Goal: Transaction & Acquisition: Download file/media

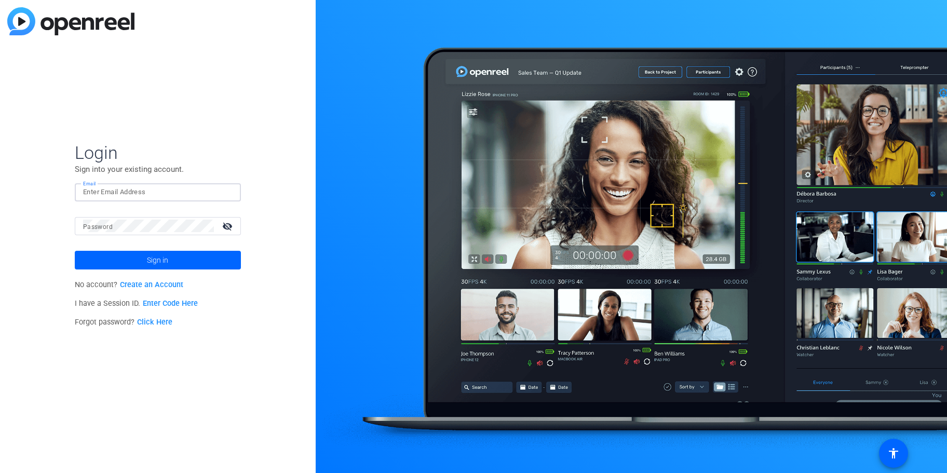
click at [174, 186] on input "Email" at bounding box center [157, 192] width 149 height 12
type input "[PERSON_NAME][EMAIL_ADDRESS][PERSON_NAME][DOMAIN_NAME]"
click at [168, 257] on span "Sign in" at bounding box center [157, 260] width 21 height 26
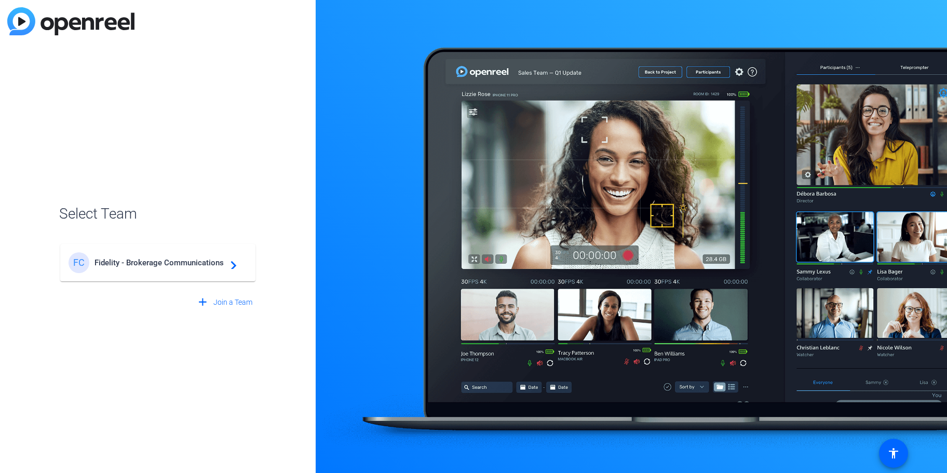
click at [168, 257] on div "FC Fidelity - Brokerage Communications navigate_next" at bounding box center [157, 262] width 179 height 21
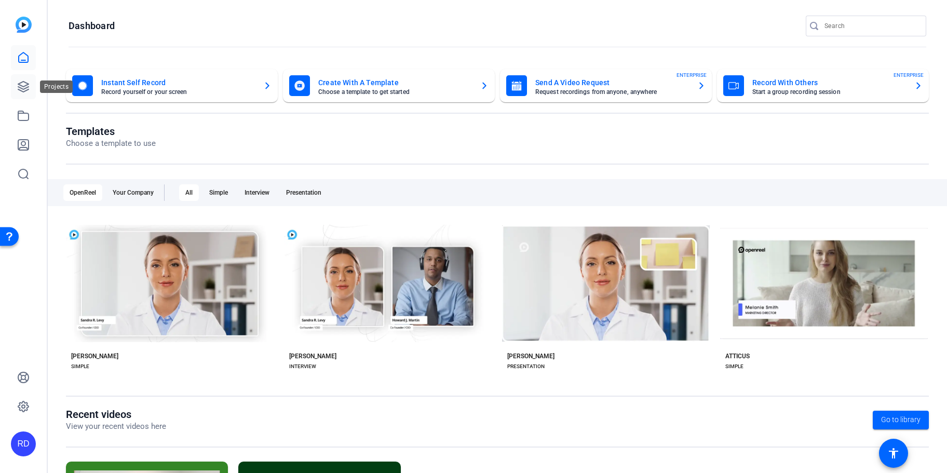
click at [31, 89] on link at bounding box center [23, 86] width 25 height 25
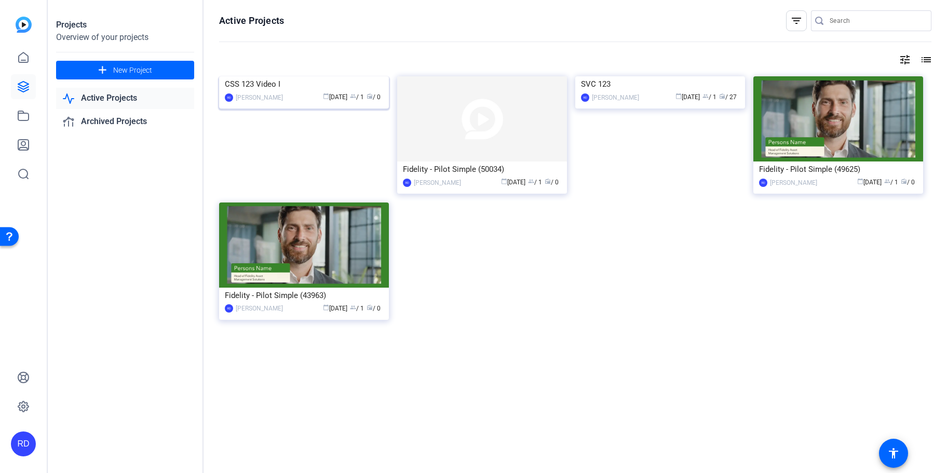
click at [276, 76] on img at bounding box center [304, 76] width 170 height 0
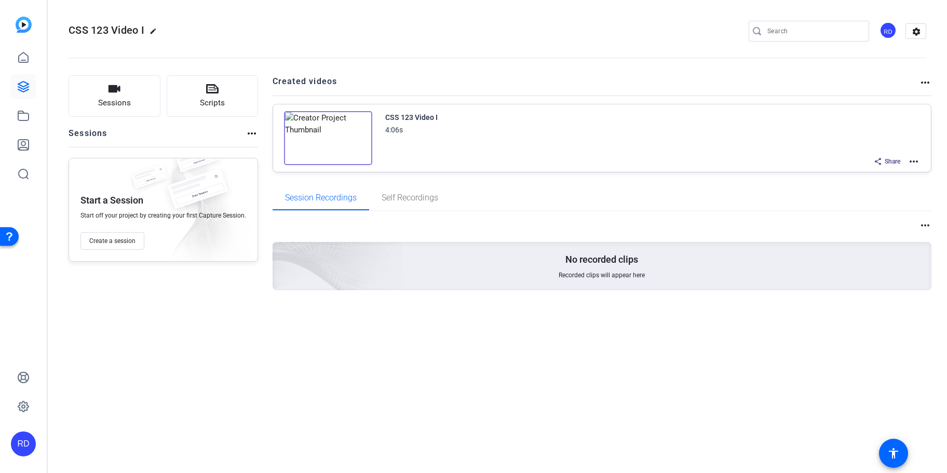
click at [319, 139] on img at bounding box center [328, 138] width 88 height 54
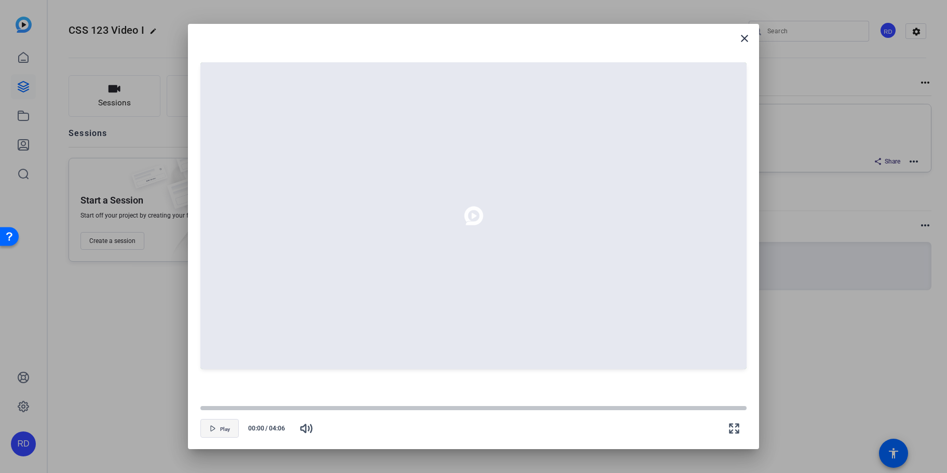
click at [223, 429] on span "Play" at bounding box center [225, 429] width 10 height 6
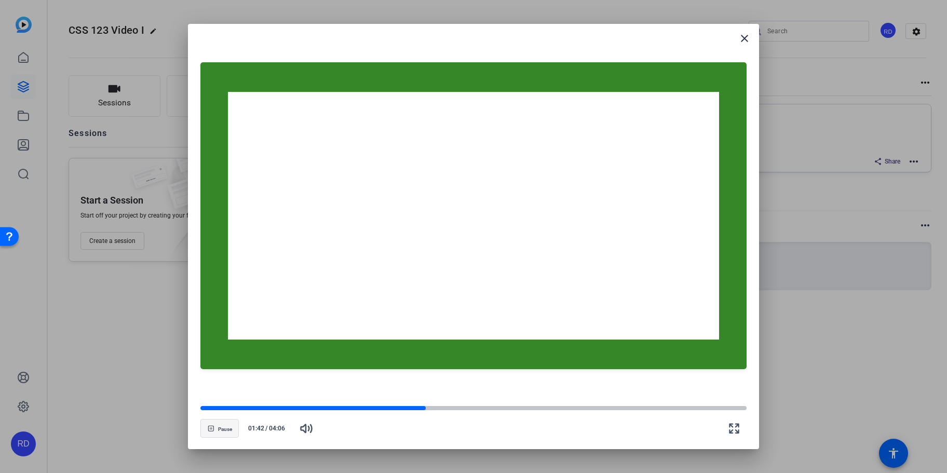
click at [234, 431] on span "button" at bounding box center [219, 428] width 37 height 25
click at [740, 40] on mat-icon "close" at bounding box center [744, 38] width 12 height 12
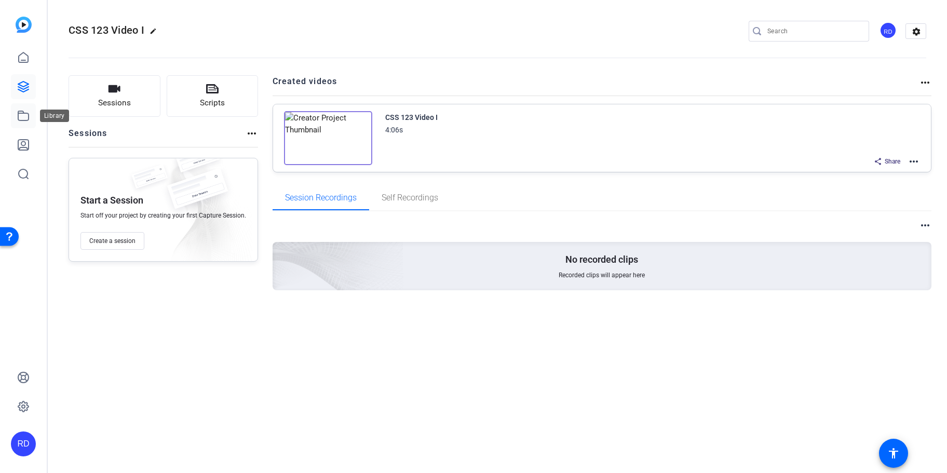
click at [24, 119] on icon at bounding box center [23, 115] width 12 height 12
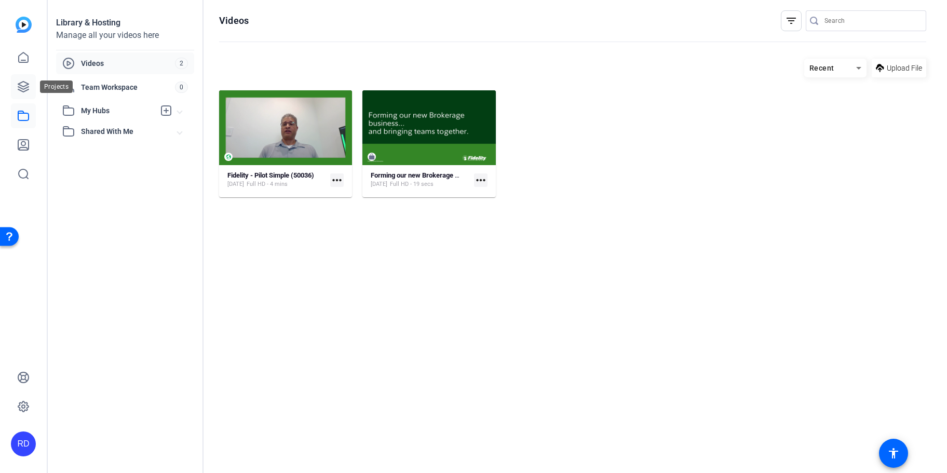
click at [33, 80] on link at bounding box center [23, 86] width 25 height 25
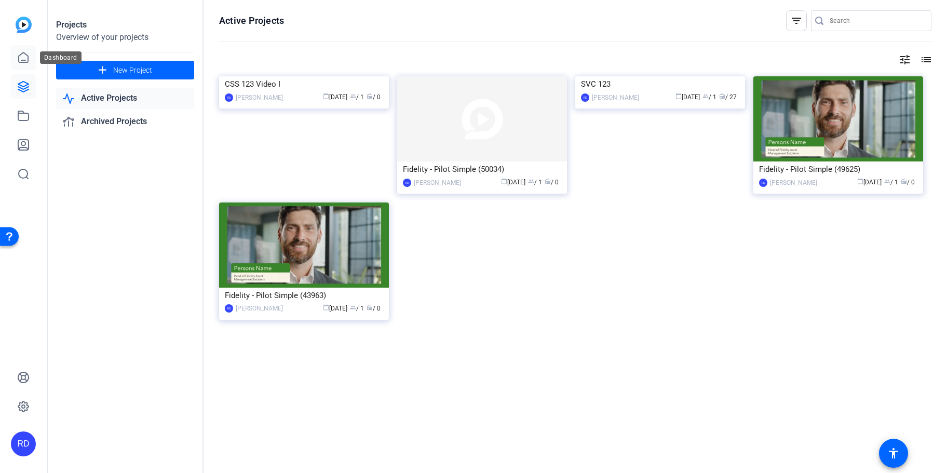
click at [35, 63] on link at bounding box center [23, 57] width 25 height 25
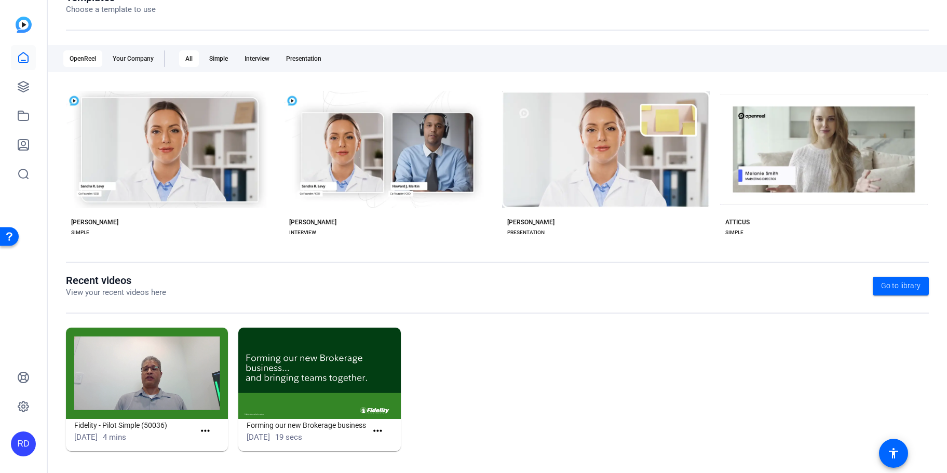
scroll to position [135, 0]
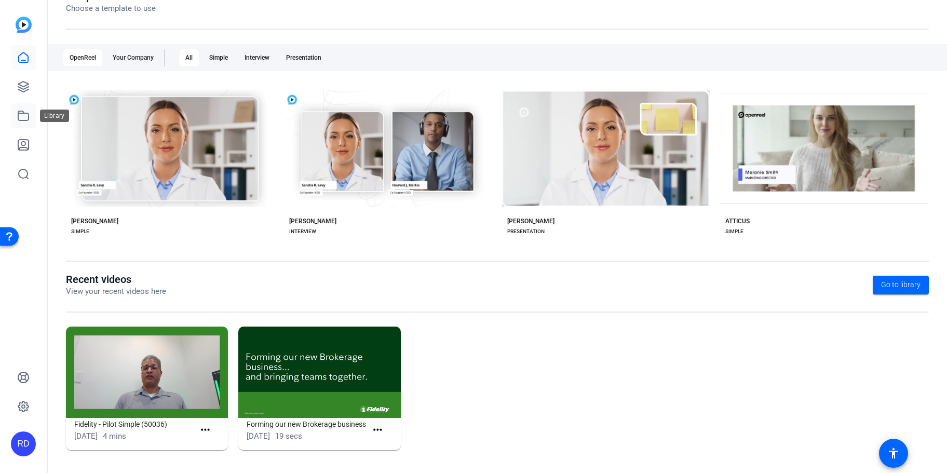
click at [24, 118] on icon at bounding box center [23, 115] width 12 height 12
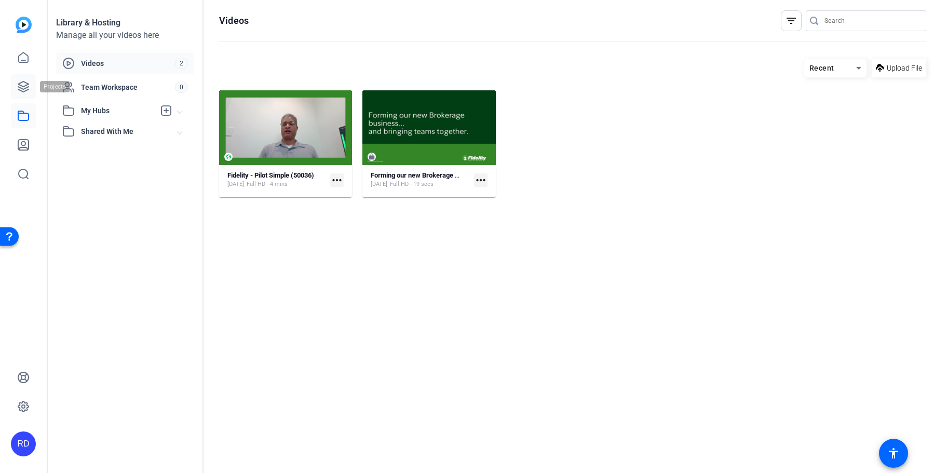
click at [29, 94] on link at bounding box center [23, 86] width 25 height 25
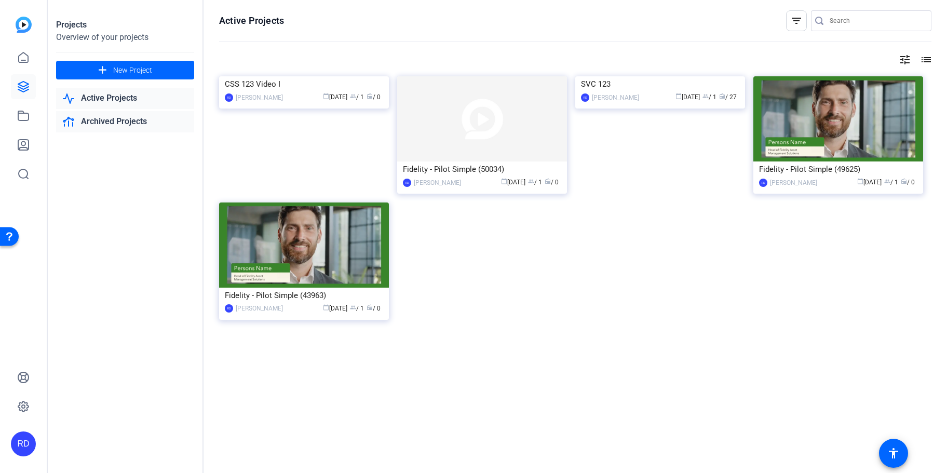
click at [102, 119] on link "Archived Projects" at bounding box center [125, 121] width 138 height 21
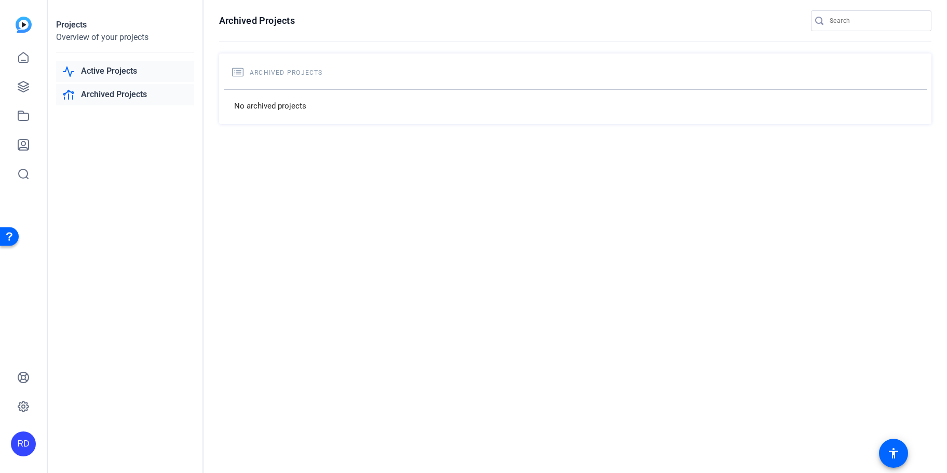
click at [113, 74] on link "Active Projects" at bounding box center [125, 71] width 138 height 21
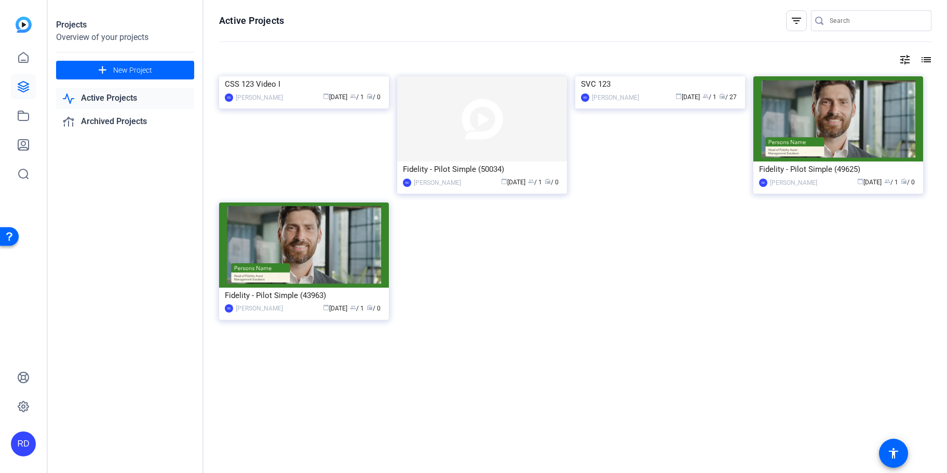
click at [113, 96] on link "Active Projects" at bounding box center [125, 98] width 138 height 21
click at [33, 63] on link at bounding box center [23, 57] width 25 height 25
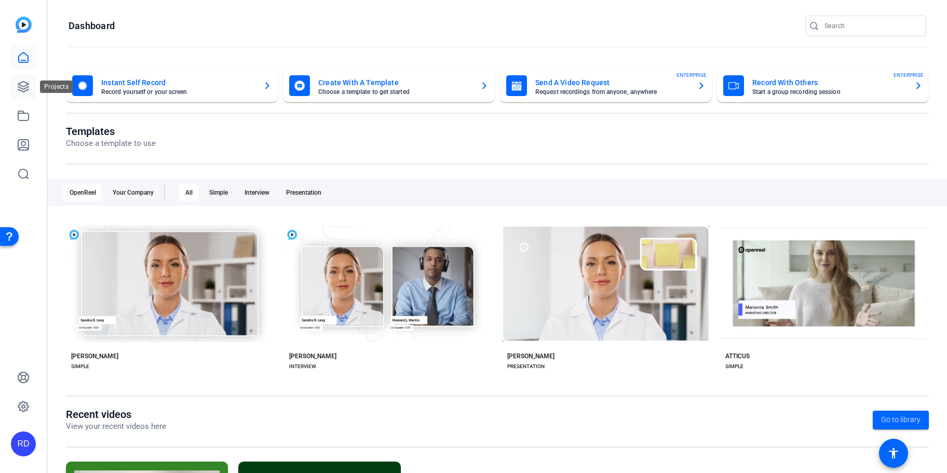
click at [33, 91] on link at bounding box center [23, 86] width 25 height 25
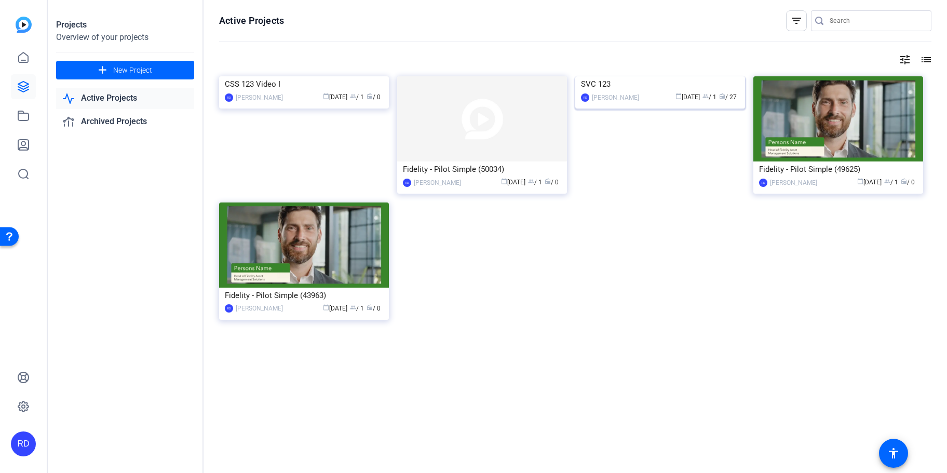
click at [612, 76] on img at bounding box center [660, 76] width 170 height 0
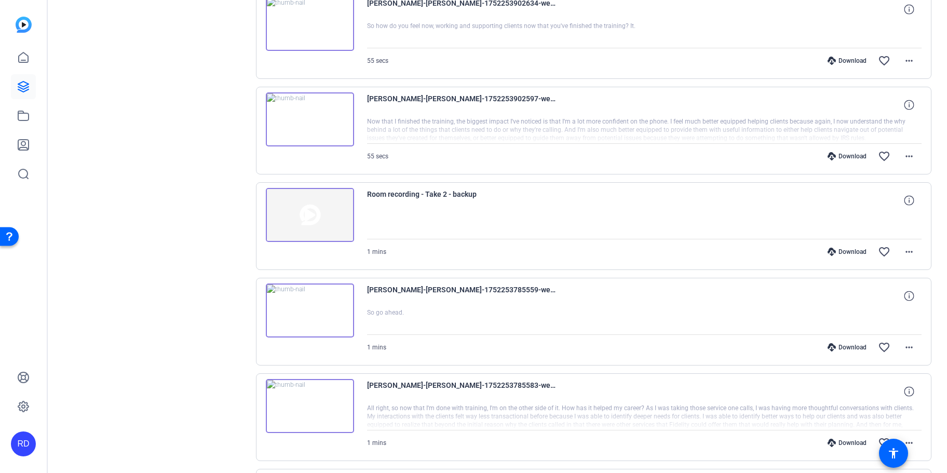
scroll to position [767, 0]
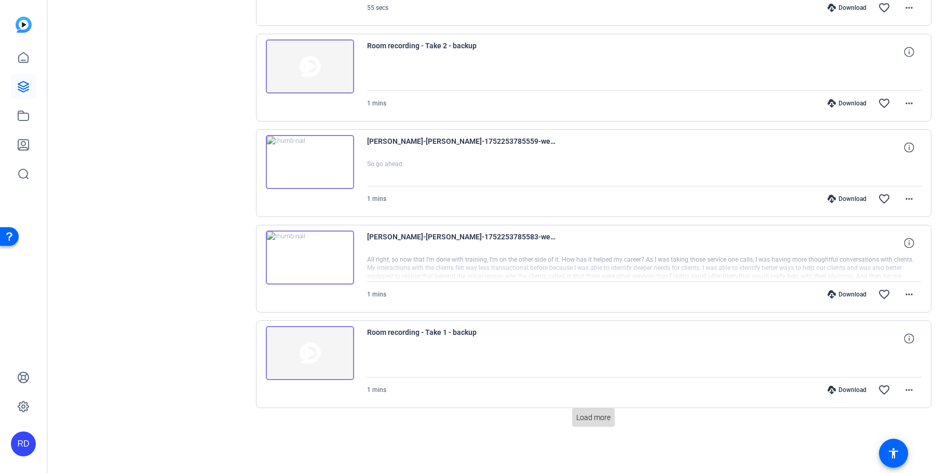
click at [593, 421] on span "Load more" at bounding box center [593, 417] width 34 height 11
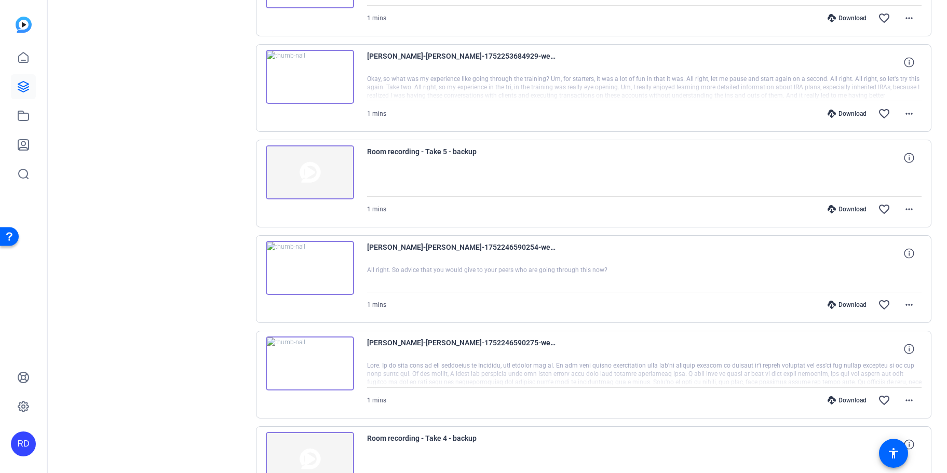
scroll to position [1286, 0]
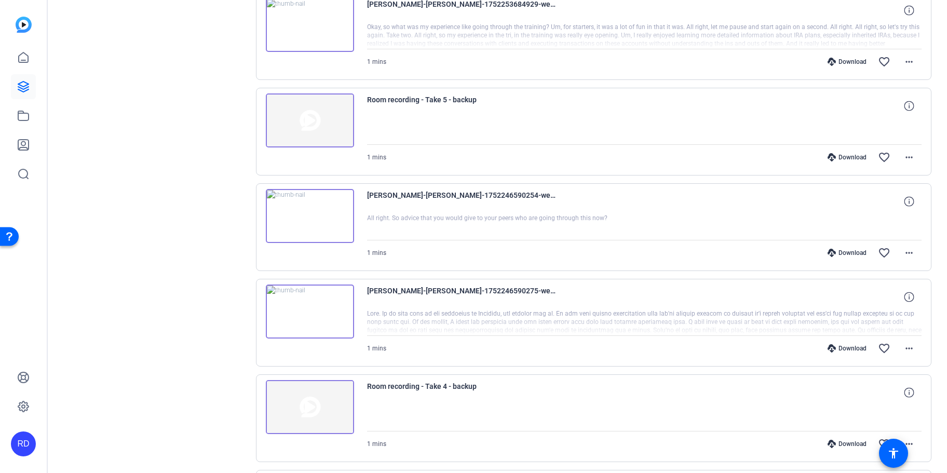
click at [572, 305] on div "[PERSON_NAME]-[PERSON_NAME]-1752246590275-webcam" at bounding box center [644, 296] width 555 height 25
click at [519, 290] on span "[PERSON_NAME]-[PERSON_NAME]-1752246590275-webcam" at bounding box center [463, 296] width 192 height 25
click at [903, 347] on mat-icon "more_horiz" at bounding box center [908, 348] width 12 height 12
click at [396, 321] on div at bounding box center [473, 236] width 947 height 473
click at [329, 319] on img at bounding box center [310, 311] width 88 height 54
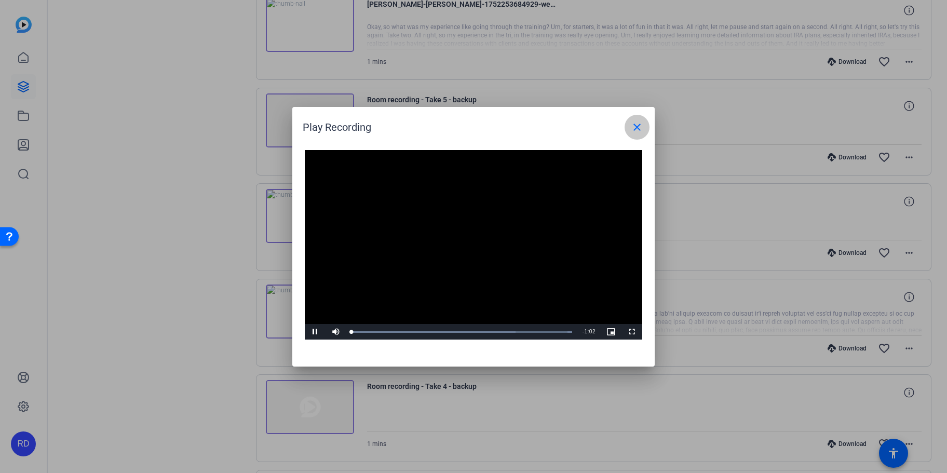
click at [633, 127] on mat-icon "close" at bounding box center [636, 127] width 12 height 12
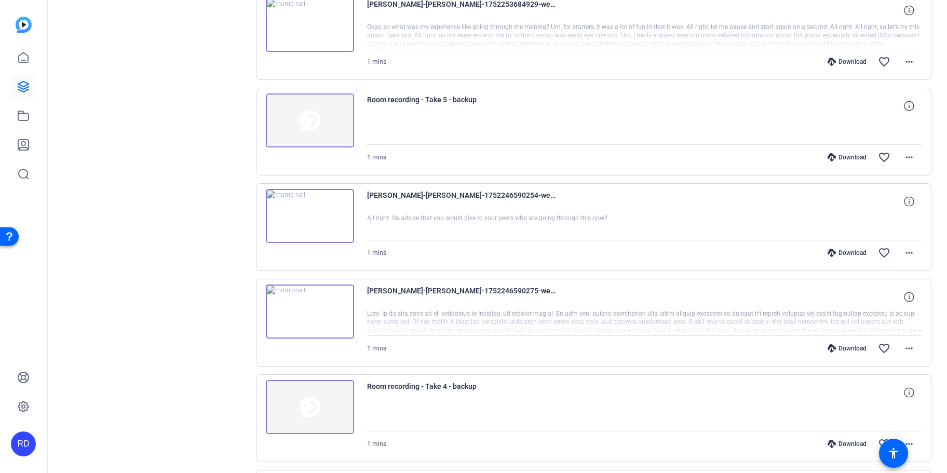
click at [659, 312] on div at bounding box center [644, 322] width 555 height 26
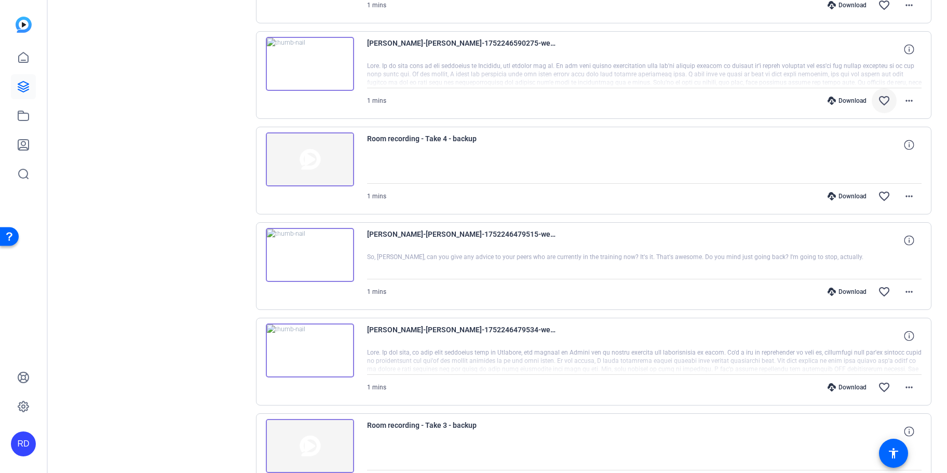
scroll to position [1546, 0]
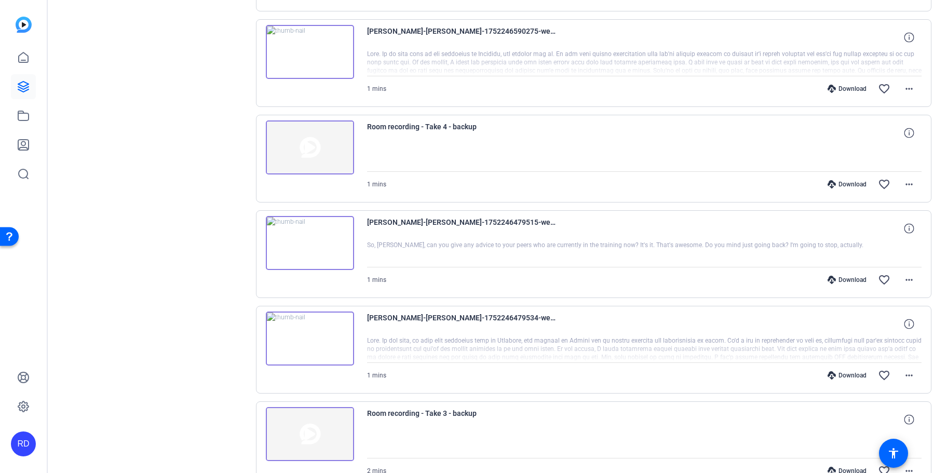
click at [845, 371] on div "Download" at bounding box center [846, 375] width 49 height 8
click at [913, 378] on span at bounding box center [908, 375] width 25 height 25
click at [884, 324] on span "Download Transcript" at bounding box center [876, 328] width 62 height 12
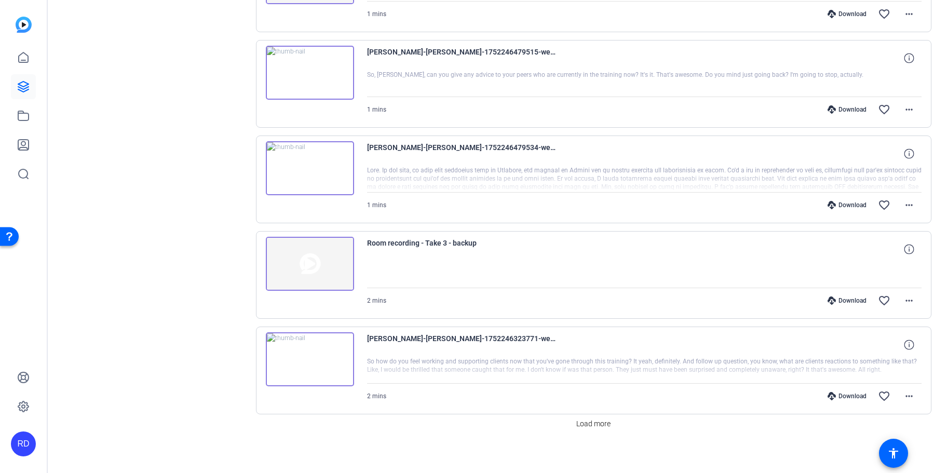
scroll to position [1722, 0]
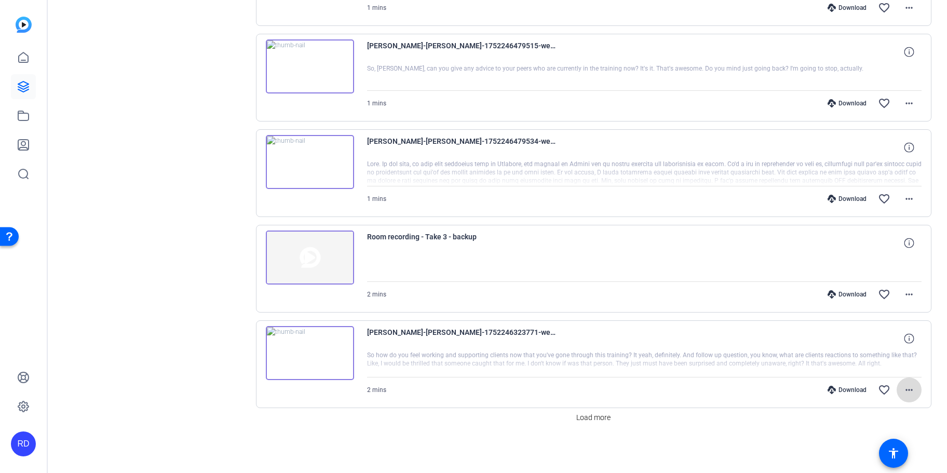
click at [896, 392] on span at bounding box center [908, 389] width 25 height 25
click at [879, 344] on span "Download Transcript" at bounding box center [876, 342] width 62 height 12
